Goal: Browse casually

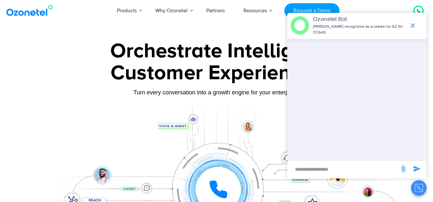
click at [204, 142] on div "Click to experience it! Call in progress... 1 2 3 4 5 6 7 8 9 # 0" at bounding box center [216, 177] width 403 height 110
